Goal: Navigation & Orientation: Find specific page/section

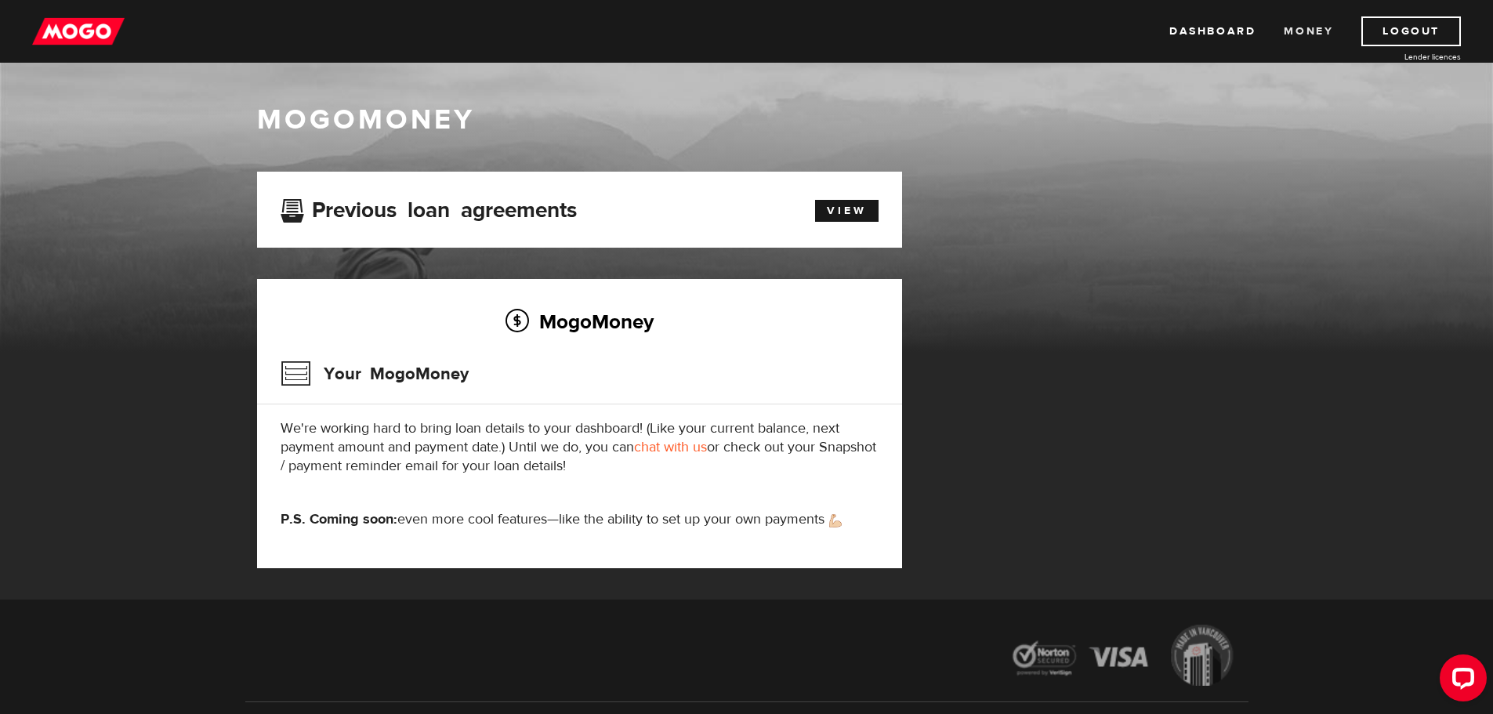
click at [1309, 31] on link "Money" at bounding box center [1308, 31] width 49 height 30
click at [96, 31] on img at bounding box center [78, 31] width 92 height 30
